Goal: Find specific page/section: Find specific page/section

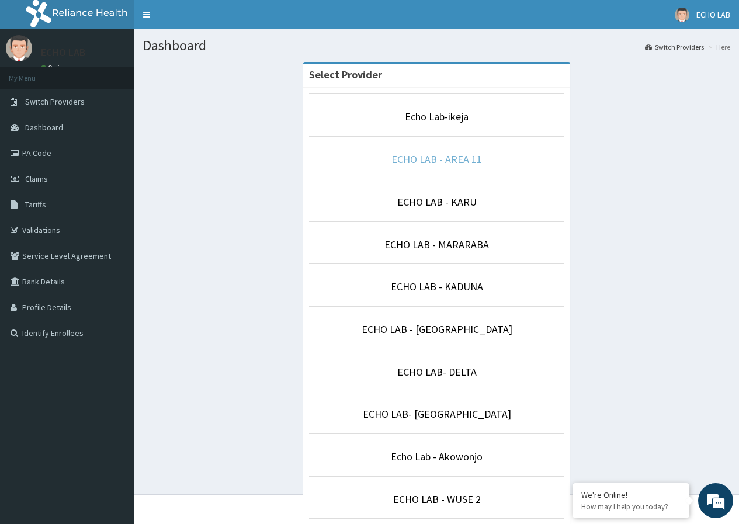
click at [412, 157] on link "ECHO LAB - AREA 11" at bounding box center [437, 159] width 91 height 13
